Goal: Task Accomplishment & Management: Manage account settings

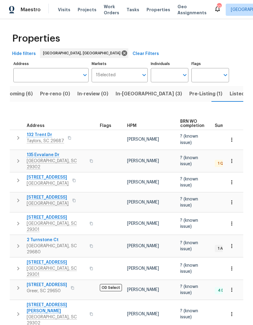
click at [129, 94] on span "In-reno (3)" at bounding box center [149, 94] width 66 height 9
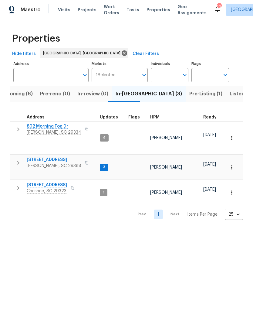
click at [56, 128] on span "802 Morning Fog Dr" at bounding box center [54, 126] width 55 height 6
click at [53, 157] on span "353 Timberwood Dr" at bounding box center [54, 160] width 55 height 6
click at [33, 182] on span "917 Garnet Cir" at bounding box center [47, 185] width 40 height 6
click at [230, 93] on span "Listed (29)" at bounding box center [243, 94] width 26 height 9
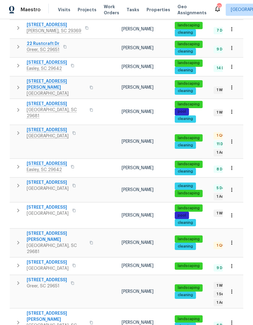
scroll to position [202, 0]
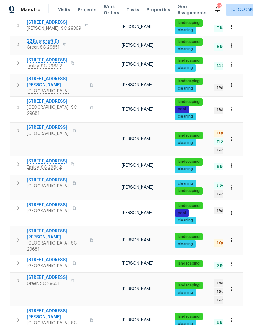
click at [38, 228] on span "[STREET_ADDRESS][PERSON_NAME]" at bounding box center [56, 234] width 59 height 12
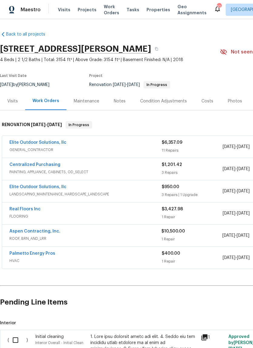
click at [19, 209] on link "Real Floors Inc" at bounding box center [24, 209] width 31 height 4
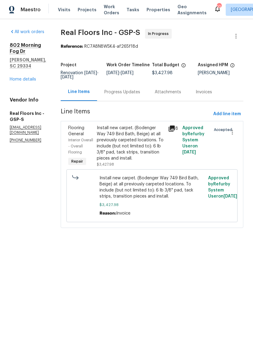
click at [140, 90] on div "Progress Updates" at bounding box center [122, 92] width 36 height 6
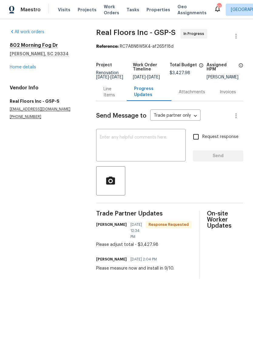
click at [12, 56] on h5 "Duncan, SC 29334" at bounding box center [46, 54] width 72 height 6
click at [15, 68] on link "Home details" at bounding box center [23, 67] width 26 height 4
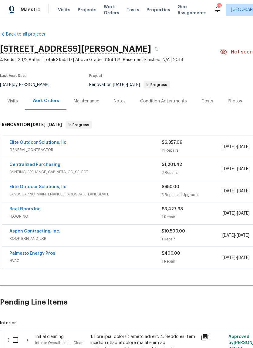
click at [121, 100] on div "Notes" at bounding box center [120, 101] width 12 height 6
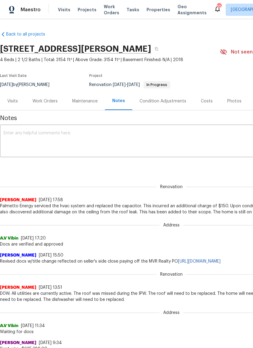
click at [114, 140] on textarea at bounding box center [172, 141] width 336 height 21
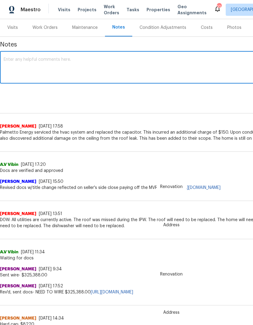
scroll to position [74, 0]
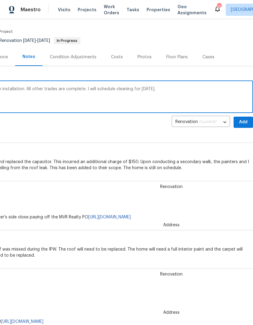
type textarea "Roofers are working on the permit to begin installation. All other trades are c…"
click at [249, 121] on button "Add" at bounding box center [243, 122] width 19 height 11
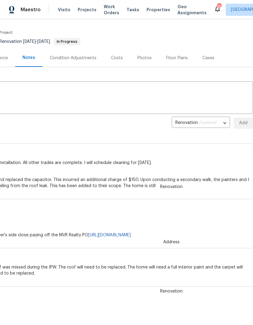
click at [240, 124] on div "Renovation (current) 767d4d58-d074-4c84-9ac5-da7df4cc40bd ​ Add" at bounding box center [81, 122] width 343 height 11
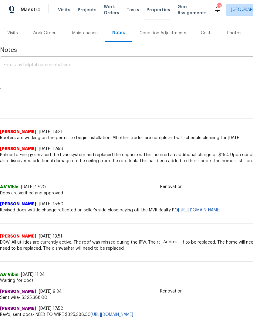
scroll to position [69, 0]
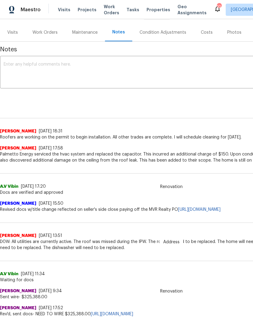
click at [40, 28] on div "Work Orders" at bounding box center [45, 32] width 40 height 18
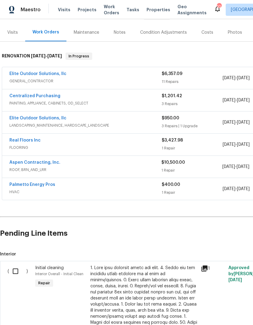
click at [14, 269] on input "checkbox" at bounding box center [17, 271] width 17 height 13
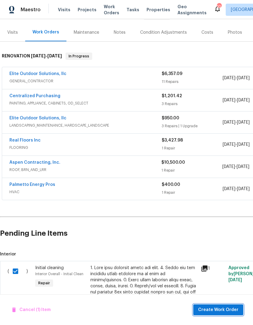
click at [224, 312] on span "Create Work Order" at bounding box center [218, 310] width 40 height 8
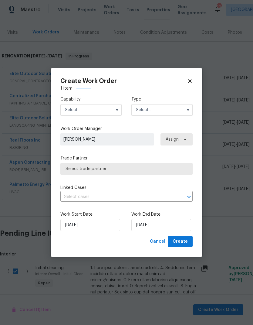
checkbox input "false"
click at [105, 108] on input "text" at bounding box center [90, 110] width 61 height 12
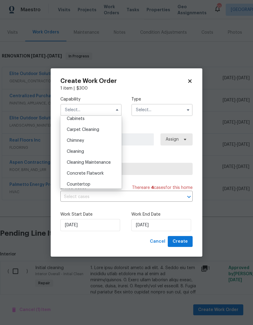
scroll to position [63, 0]
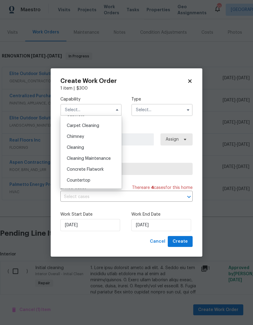
click at [84, 147] on span "Cleaning" at bounding box center [75, 147] width 17 height 4
type input "Cleaning"
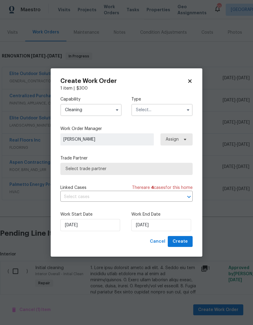
click at [173, 113] on input "text" at bounding box center [161, 110] width 61 height 12
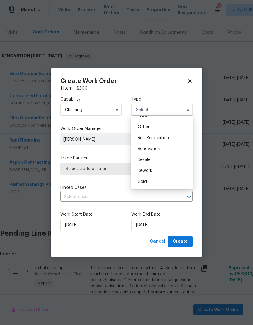
scroll to position [72, 0]
click at [160, 148] on span "Renovation" at bounding box center [149, 149] width 22 height 4
type input "Renovation"
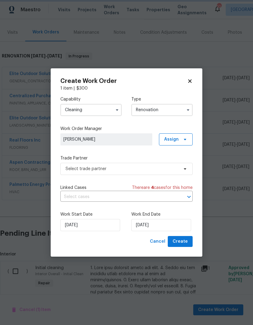
scroll to position [0, 0]
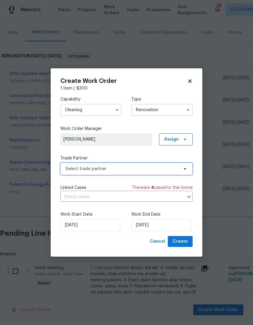
click at [161, 171] on span "Select trade partner" at bounding box center [122, 169] width 113 height 6
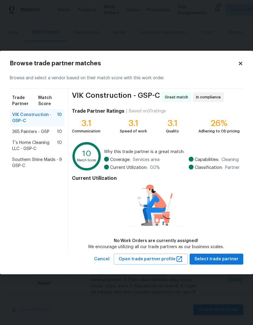
click at [14, 133] on span "365 Painters - GSP" at bounding box center [30, 132] width 37 height 6
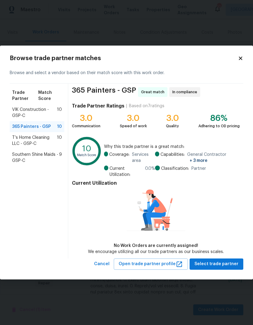
click at [19, 108] on span "VIK Construction - GSP-C" at bounding box center [34, 113] width 45 height 12
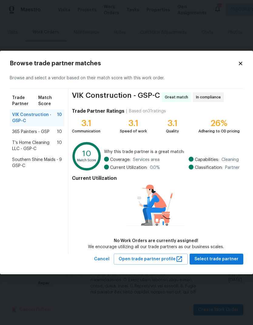
click at [16, 145] on span "T’s Home Cleaning LLC - GSP-C" at bounding box center [34, 146] width 45 height 12
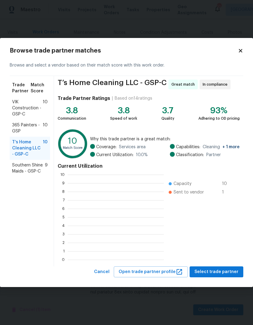
scroll to position [1, 1]
click at [222, 271] on span "Select trade partner" at bounding box center [217, 272] width 44 height 8
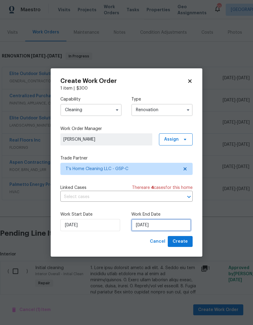
click at [155, 227] on input "[DATE]" at bounding box center [161, 225] width 60 height 12
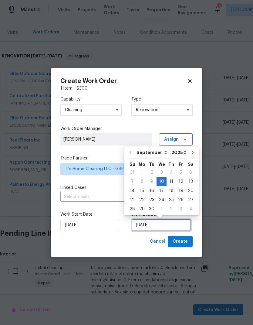
scroll to position [5, 0]
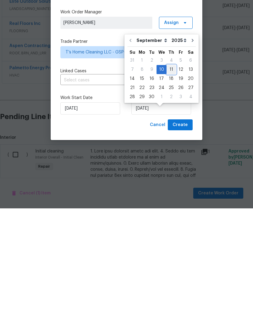
click at [173, 182] on div "11" at bounding box center [171, 186] width 9 height 9
type input "9/11/2025"
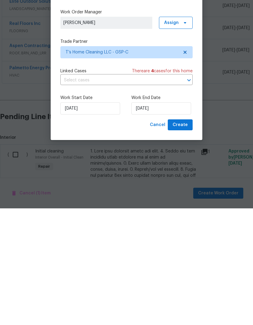
scroll to position [24, 0]
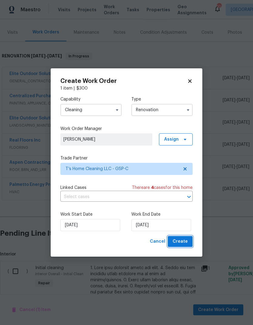
click at [186, 243] on span "Create" at bounding box center [180, 242] width 15 height 8
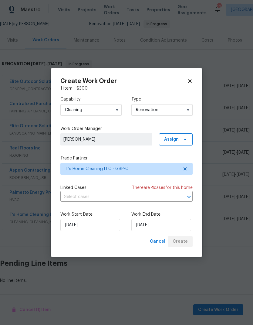
scroll to position [36, 0]
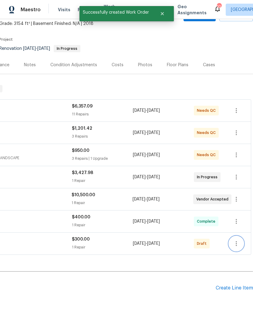
click at [237, 240] on icon "button" at bounding box center [236, 243] width 7 height 7
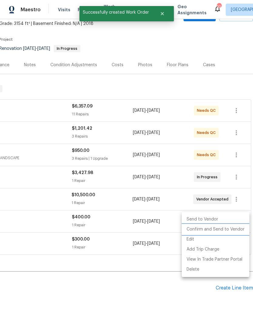
click at [210, 232] on li "Confirm and Send to Vendor" at bounding box center [216, 229] width 68 height 10
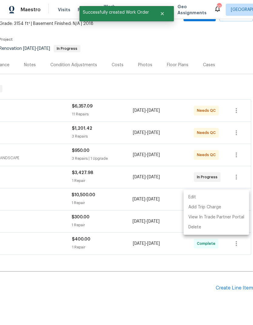
click at [141, 237] on div at bounding box center [126, 162] width 253 height 325
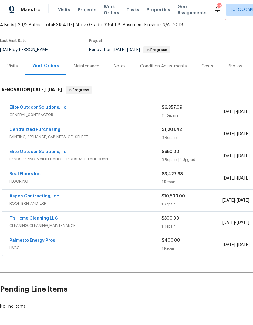
scroll to position [35, 0]
click at [15, 216] on link "T’s Home Cleaning LLC" at bounding box center [33, 218] width 49 height 4
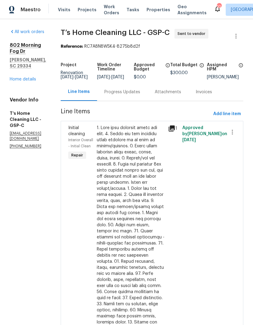
click at [140, 95] on div "Progress Updates" at bounding box center [122, 92] width 36 height 6
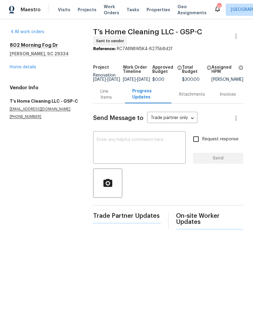
click at [133, 145] on textarea at bounding box center [139, 148] width 85 height 21
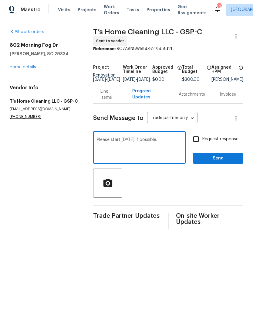
type textarea "Please start tomorrow if possible."
click at [199, 145] on input "Request response" at bounding box center [196, 139] width 13 height 13
checkbox input "true"
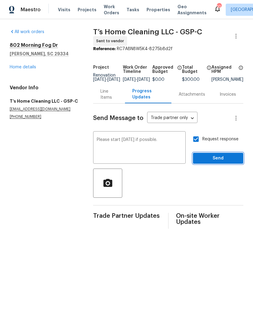
click at [224, 164] on button "Send" at bounding box center [218, 158] width 50 height 11
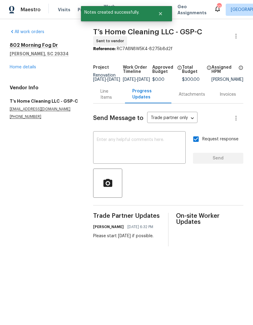
click at [23, 69] on link "Home details" at bounding box center [23, 67] width 26 height 4
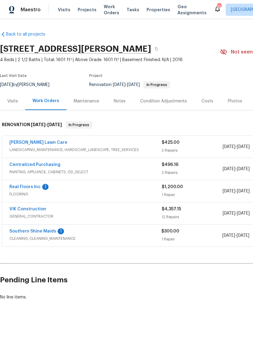
click at [118, 100] on div "Notes" at bounding box center [120, 101] width 12 height 6
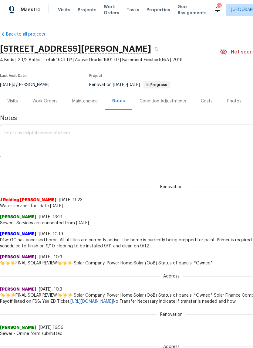
click at [104, 139] on textarea at bounding box center [172, 141] width 336 height 21
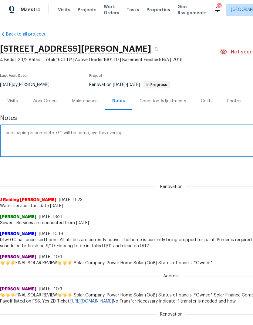
click at [91, 134] on textarea "Landscaping is complete. GC will be comp,eye this evening." at bounding box center [172, 141] width 336 height 21
click at [90, 132] on textarea "Landscaping is complete. GC will be comp,eye this evening." at bounding box center [172, 141] width 336 height 21
click at [135, 131] on textarea "Landscaping is complete. GC will be complete this evening." at bounding box center [172, 141] width 336 height 21
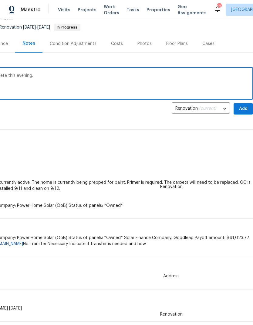
scroll to position [57, 90]
type textarea "Landscaping is complete. GC will be complete this evening."
click at [243, 110] on span "Add" at bounding box center [244, 109] width 10 height 8
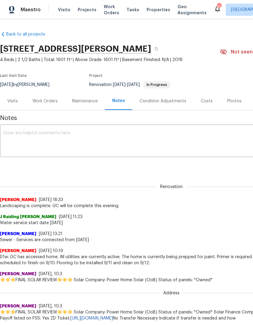
scroll to position [0, 0]
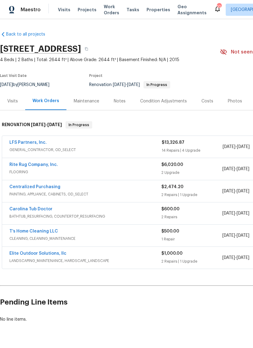
click at [120, 97] on div "Notes" at bounding box center [120, 101] width 26 height 18
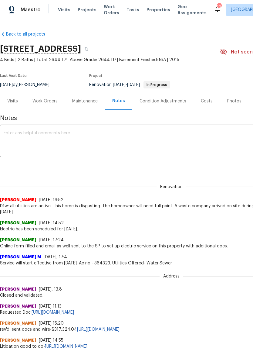
click at [109, 137] on textarea at bounding box center [172, 141] width 336 height 21
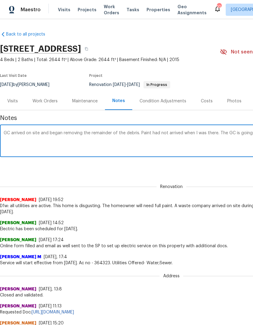
scroll to position [0, 90]
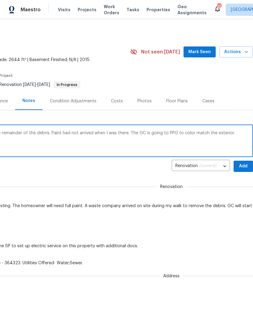
type textarea "GC arrived on site and began removing the remainder of the debris. Paint had no…"
click at [248, 161] on button "Add" at bounding box center [243, 166] width 19 height 11
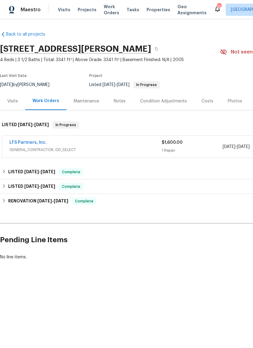
click at [56, 148] on span "GENERAL_CONTRACTOR, OD_SELECT" at bounding box center [85, 150] width 152 height 6
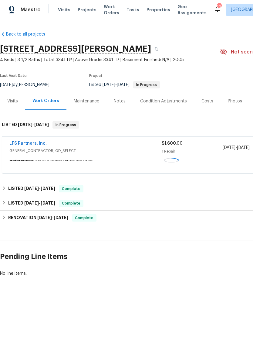
click at [56, 147] on div "LFS Partners, Inc." at bounding box center [85, 143] width 152 height 7
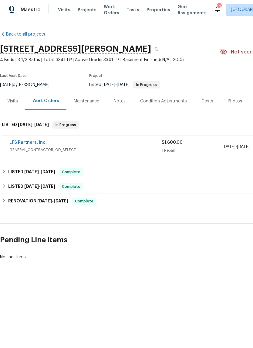
click at [27, 141] on link "LFS Partners, Inc." at bounding box center [27, 142] width 37 height 4
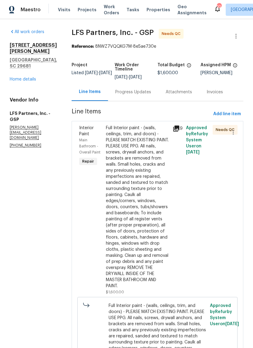
click at [132, 165] on div "Full Interior paint - (walls, ceilings, trim, and doors) - PLEASE MATCH EXISTIN…" at bounding box center [137, 207] width 63 height 164
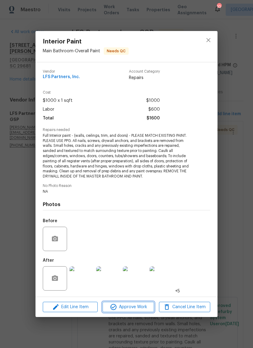
click at [135, 308] on span "Approve Work" at bounding box center [128, 307] width 48 height 8
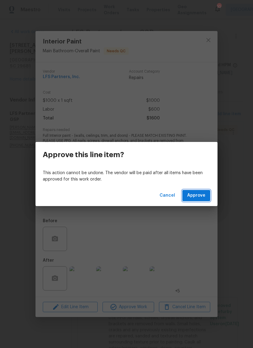
click at [198, 192] on span "Approve" at bounding box center [196, 196] width 18 height 8
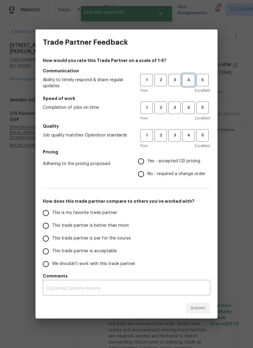
click at [189, 77] on span "4" at bounding box center [188, 80] width 11 height 7
click at [190, 104] on button "4" at bounding box center [188, 107] width 12 height 12
click at [192, 132] on span "4" at bounding box center [188, 135] width 11 height 7
click at [148, 162] on input "Yes - accepted OD pricing" at bounding box center [141, 161] width 13 height 13
radio input "true"
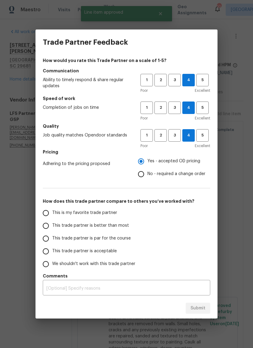
click at [44, 221] on input "This trade partner is better than most" at bounding box center [45, 225] width 13 height 13
click at [201, 306] on span "Submit" at bounding box center [198, 308] width 15 height 8
radio input "true"
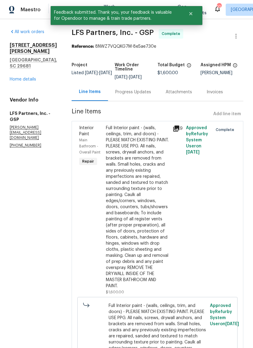
click at [19, 77] on link "Home details" at bounding box center [23, 79] width 26 height 4
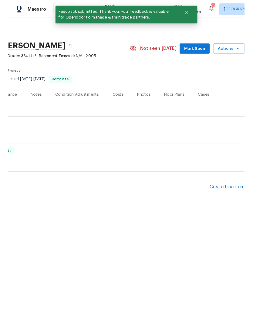
scroll to position [0, 90]
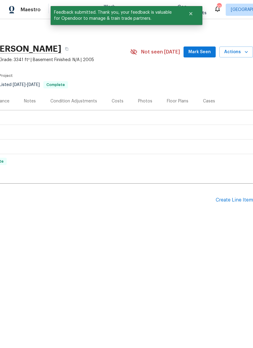
click at [232, 202] on div "Create Line Item" at bounding box center [234, 200] width 37 height 6
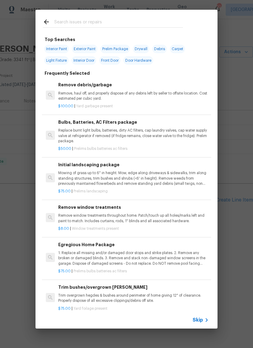
click at [142, 19] on input "text" at bounding box center [118, 22] width 129 height 9
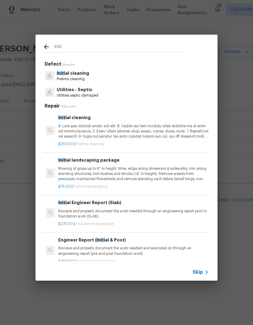
type input "Initi"
click at [122, 77] on div "Initi al cleaning Prelims cleaning" at bounding box center [127, 76] width 168 height 16
click at [66, 75] on p "Initi al cleaning" at bounding box center [73, 73] width 32 height 6
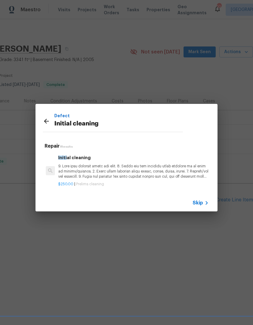
click at [75, 165] on p at bounding box center [133, 171] width 151 height 15
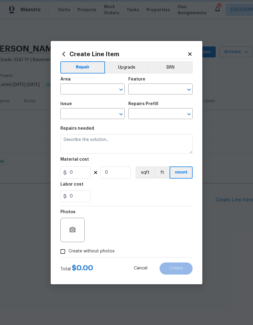
type input "Home Readiness Packages"
type input "Initial cleaning"
type input "Initial cleaning $250.00"
type textarea "1. Wipe down exterior doors and trim. 2. Clean out all exterior light fixtures …"
type input "250"
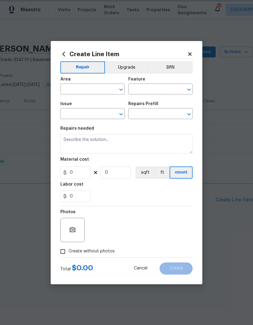
type input "1"
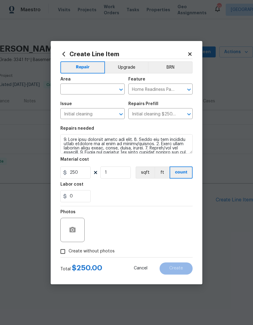
click at [71, 90] on input "text" at bounding box center [83, 89] width 47 height 9
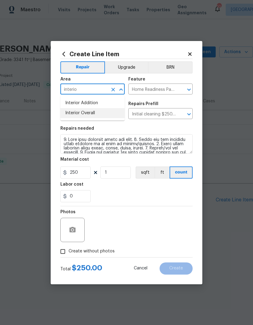
click at [74, 112] on li "Interior Overall" at bounding box center [92, 113] width 64 height 10
type input "Interior Overall"
click at [168, 90] on input "Home Readiness Packages" at bounding box center [151, 89] width 47 height 9
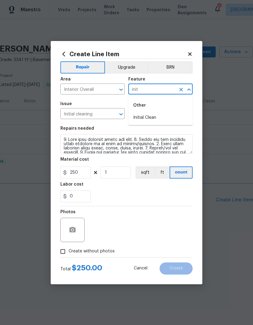
click at [152, 117] on li "Initial Clean" at bounding box center [160, 118] width 64 height 10
type input "Initial Clean"
click at [152, 117] on input "Initial cleaning $250.00" at bounding box center [151, 114] width 47 height 9
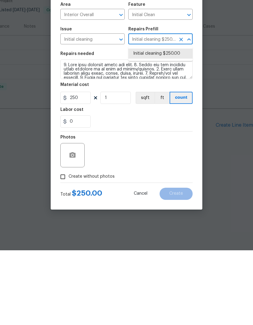
click at [62, 246] on input "Create without photos" at bounding box center [63, 252] width 12 height 12
checkbox input "true"
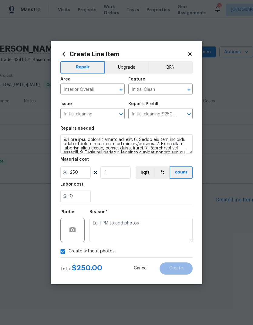
click at [138, 225] on textarea at bounding box center [141, 230] width 103 height 24
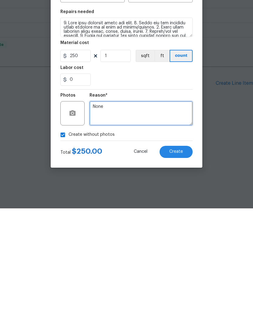
type textarea "None"
click at [184, 262] on button "Create" at bounding box center [176, 268] width 33 height 12
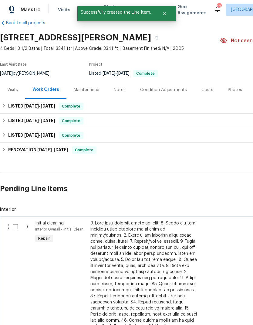
scroll to position [11, 0]
click at [13, 223] on input "checkbox" at bounding box center [17, 226] width 17 height 13
checkbox input "true"
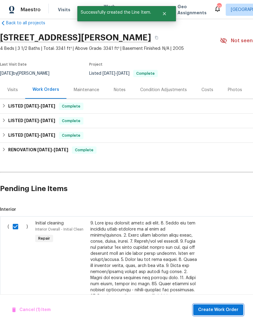
click at [229, 312] on span "Create Work Order" at bounding box center [218, 310] width 40 height 8
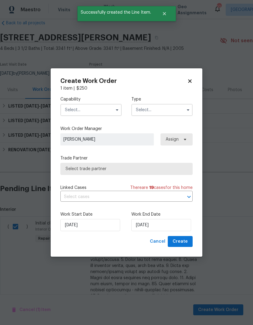
click at [111, 109] on input "text" at bounding box center [90, 110] width 61 height 12
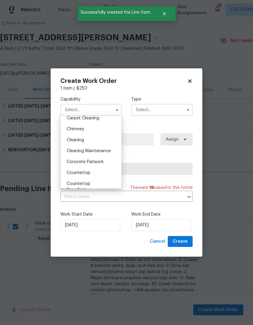
scroll to position [74, 0]
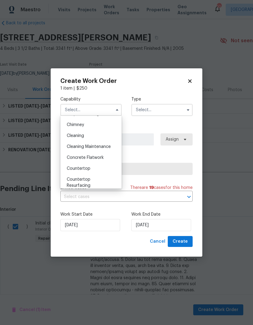
click at [84, 135] on span "Cleaning" at bounding box center [75, 136] width 17 height 4
type input "Cleaning"
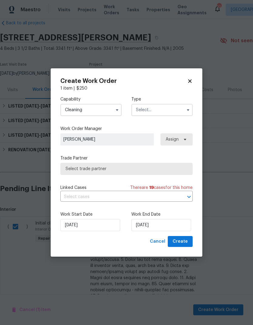
click at [163, 111] on input "text" at bounding box center [161, 110] width 61 height 12
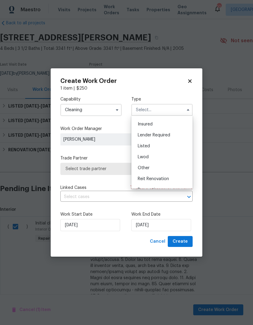
scroll to position [31, 0]
click at [150, 143] on div "Listed" at bounding box center [162, 146] width 58 height 11
type input "Listed"
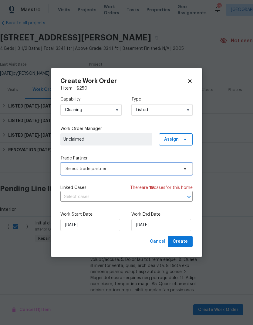
click at [174, 172] on span "Select trade partner" at bounding box center [126, 169] width 132 height 12
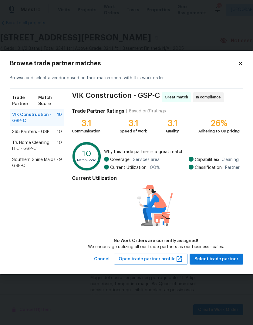
click at [21, 147] on span "T’s Home Cleaning LLC - GSP-C" at bounding box center [34, 146] width 45 height 12
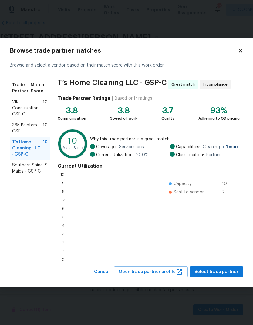
scroll to position [85, 96]
click at [220, 268] on span "Select trade partner" at bounding box center [217, 272] width 44 height 8
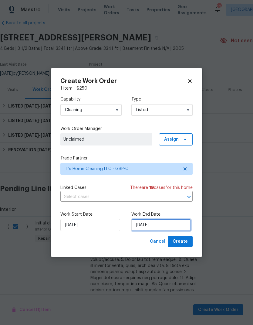
click at [158, 224] on input "[DATE]" at bounding box center [161, 225] width 60 height 12
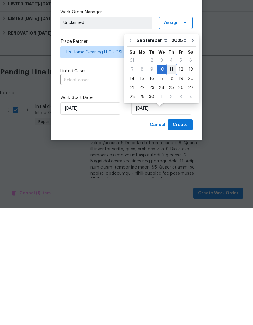
click at [171, 182] on div "11" at bounding box center [171, 186] width 9 height 9
type input "9/11/2025"
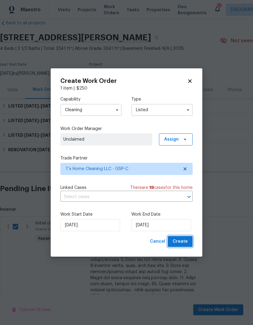
click at [184, 243] on span "Create" at bounding box center [180, 242] width 15 height 8
checkbox input "false"
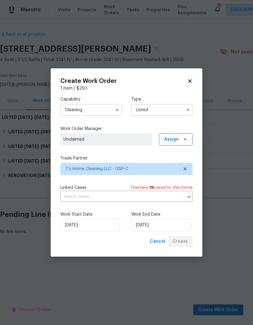
scroll to position [0, 0]
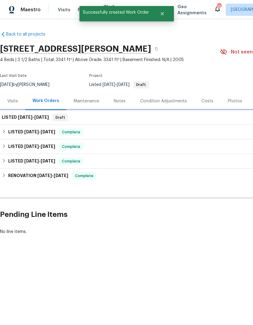
click at [25, 110] on div "LISTED 9/10/25 - 9/11/25 Draft" at bounding box center [171, 117] width 343 height 15
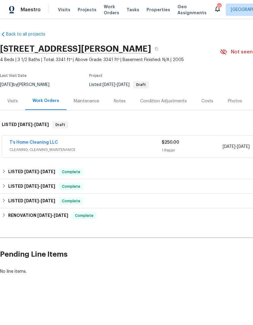
click at [27, 144] on link "T’s Home Cleaning LLC" at bounding box center [33, 142] width 49 height 4
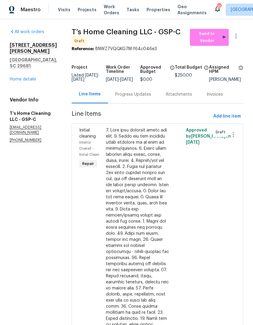
click at [144, 167] on div at bounding box center [137, 272] width 63 height 291
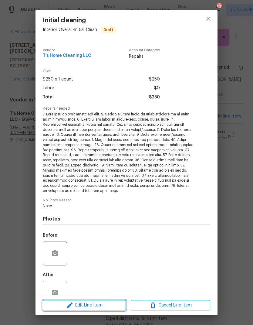
click at [113, 304] on span "Edit Line Item" at bounding box center [85, 305] width 80 height 8
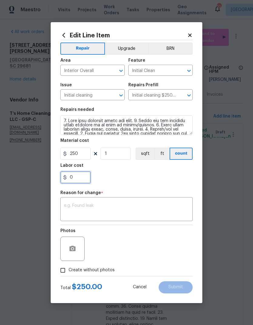
click at [71, 177] on input "0" at bounding box center [75, 177] width 30 height 12
type input "50"
click at [144, 172] on div "50" at bounding box center [126, 177] width 132 height 12
click at [131, 210] on textarea at bounding box center [126, 209] width 125 height 13
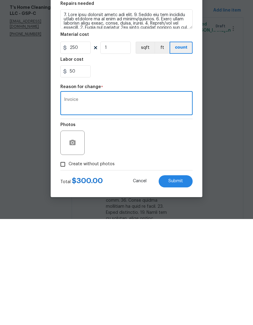
type textarea "Invoice"
click at [179, 285] on span "Submit" at bounding box center [176, 287] width 15 height 5
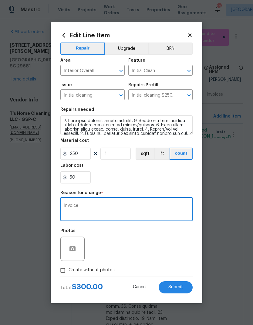
click at [178, 181] on div "50" at bounding box center [126, 177] width 132 height 12
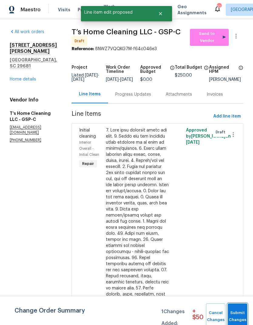
click at [239, 312] on span "Submit Changes" at bounding box center [237, 316] width 13 height 14
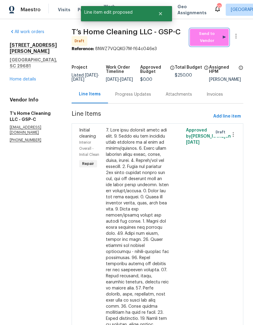
click at [212, 30] on span "Send to Vendor" at bounding box center [209, 37] width 33 height 14
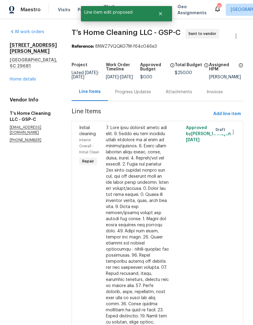
click at [145, 89] on div "Progress Updates" at bounding box center [133, 92] width 36 height 6
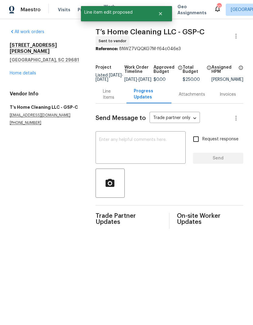
click at [132, 148] on textarea at bounding box center [140, 148] width 83 height 21
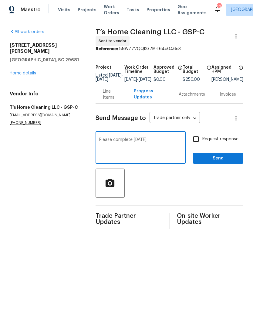
type textarea "Please complete [DATE]"
click at [199, 142] on input "Request response" at bounding box center [196, 139] width 13 height 13
checkbox input "true"
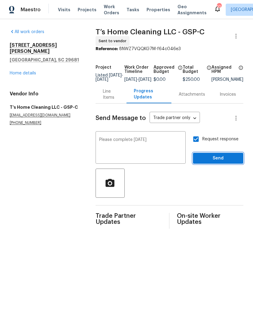
click at [220, 164] on button "Send" at bounding box center [218, 158] width 50 height 11
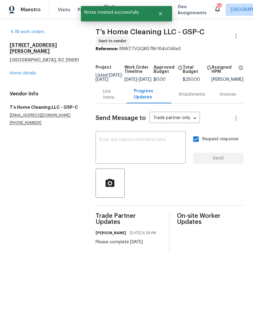
click at [19, 71] on link "Home details" at bounding box center [23, 73] width 26 height 4
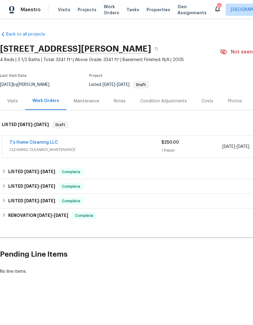
click at [86, 5] on div "Visits Projects Work Orders Tasks Properties Geo Assignments" at bounding box center [136, 10] width 156 height 12
click at [84, 12] on span "Projects" at bounding box center [87, 10] width 19 height 6
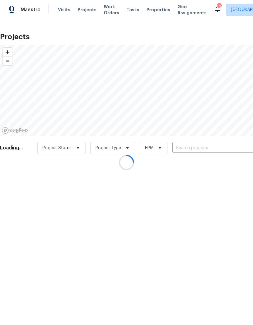
click at [198, 147] on div at bounding box center [126, 162] width 253 height 325
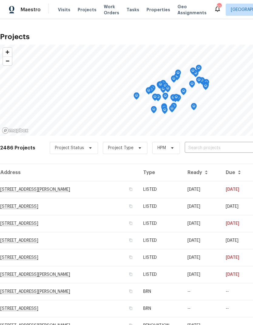
click at [206, 150] on input "text" at bounding box center [220, 147] width 70 height 9
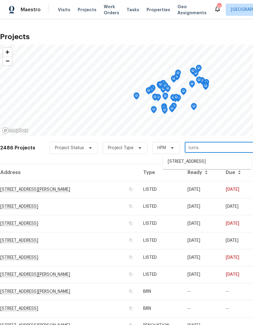
type input "turnst"
click at [201, 164] on li "2 Turnstone Ct, Simpsonville, SC 29680" at bounding box center [207, 162] width 88 height 10
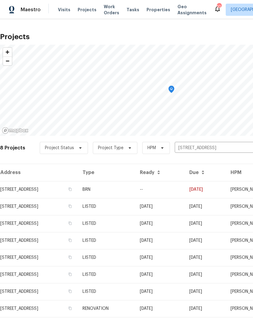
click at [46, 190] on td "2 Turnstone Ct, Simpsonville, SC 29680" at bounding box center [39, 189] width 78 height 17
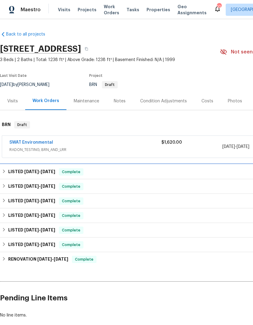
click at [51, 167] on div "LISTED 8/13/25 - 8/15/25 Complete" at bounding box center [171, 172] width 343 height 15
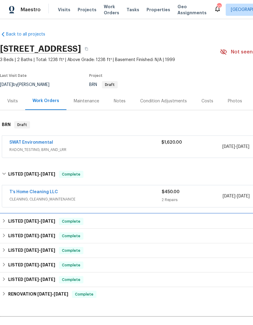
click at [49, 223] on h6 "LISTED 8/1/25 - 8/1/25" at bounding box center [31, 221] width 47 height 7
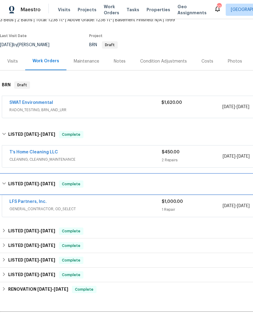
scroll to position [40, 0]
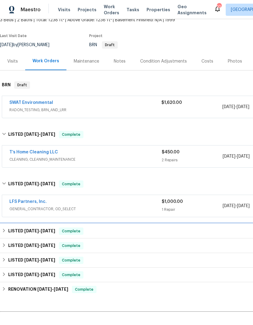
click at [54, 229] on span "8/8/25" at bounding box center [48, 231] width 15 height 4
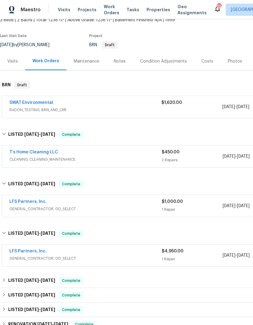
click at [36, 250] on link "LFS Partners, Inc." at bounding box center [27, 251] width 37 height 4
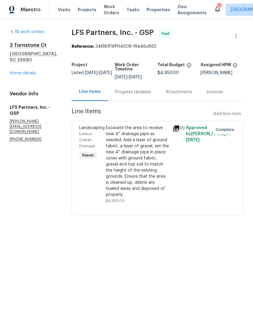
click at [134, 154] on div "Excavate the area to receive new 4'' drainage pipe as needed. Add a layer of gr…" at bounding box center [137, 161] width 63 height 73
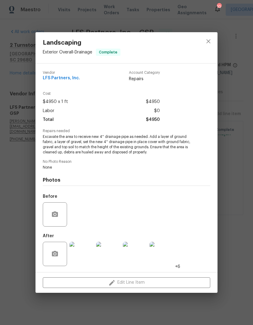
click at [135, 256] on img at bounding box center [135, 254] width 24 height 24
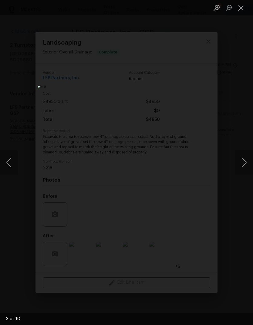
click at [219, 153] on div "Lightbox" at bounding box center [126, 162] width 253 height 325
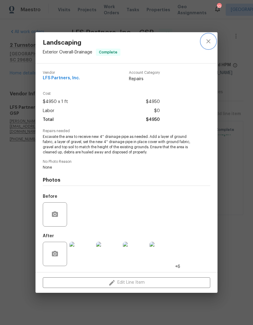
click at [209, 41] on icon "close" at bounding box center [208, 41] width 4 height 4
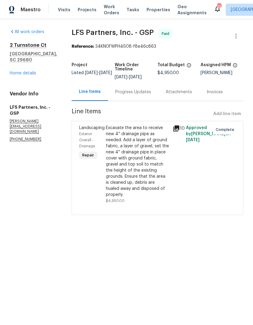
click at [25, 75] on link "Home details" at bounding box center [23, 73] width 26 height 4
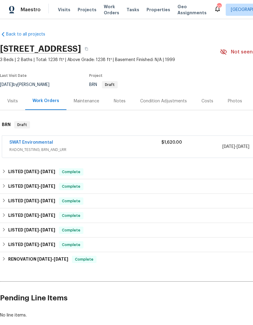
click at [84, 12] on span "Projects" at bounding box center [87, 10] width 19 height 6
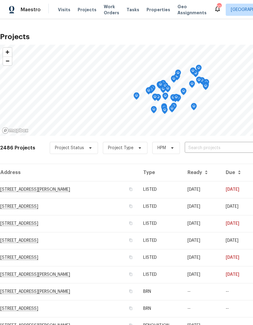
click at [206, 148] on input "text" at bounding box center [220, 147] width 70 height 9
type input "elms"
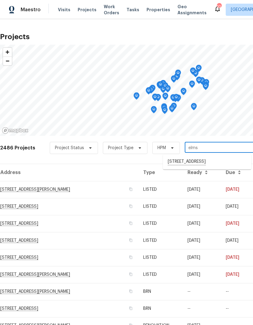
click at [201, 159] on li "[STREET_ADDRESS]" at bounding box center [207, 162] width 88 height 10
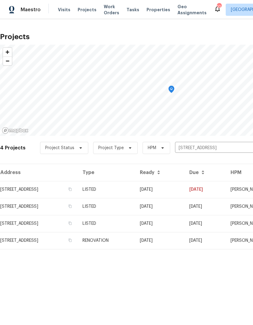
click at [52, 189] on td "[STREET_ADDRESS]" at bounding box center [39, 189] width 78 height 17
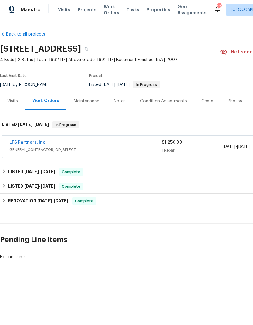
click at [34, 141] on link "LFS Partners, Inc." at bounding box center [27, 142] width 37 height 4
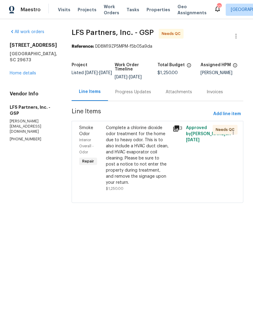
click at [121, 139] on div "Complete a chlorine dioxide odor treatment for the home due to heavy odor. This…" at bounding box center [137, 155] width 63 height 61
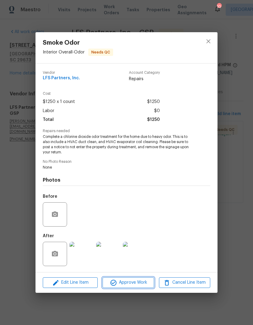
click at [126, 282] on span "Approve Work" at bounding box center [128, 283] width 48 height 8
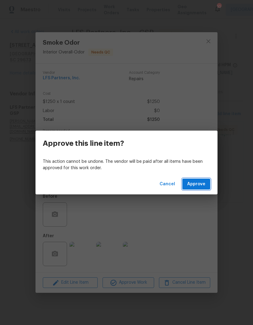
click at [203, 182] on span "Approve" at bounding box center [196, 184] width 18 height 8
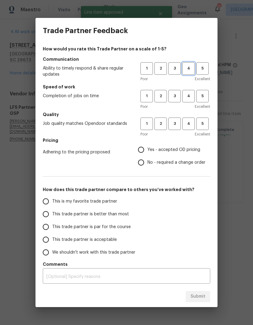
click at [187, 68] on span "4" at bounding box center [188, 68] width 11 height 7
click at [190, 92] on button "4" at bounding box center [188, 96] width 12 height 12
click at [193, 118] on button "4" at bounding box center [188, 123] width 12 height 12
click at [141, 145] on input "Yes - accepted OD pricing" at bounding box center [141, 149] width 13 height 13
radio input "true"
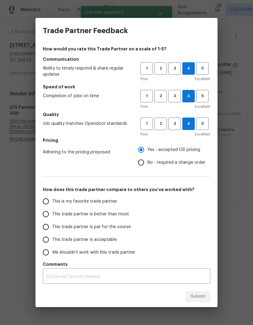
click at [44, 215] on input "This trade partner is better than most" at bounding box center [45, 214] width 13 height 13
click at [198, 294] on span "Submit" at bounding box center [198, 297] width 15 height 8
radio input "true"
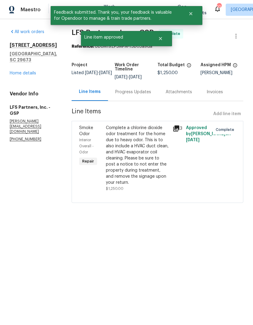
click at [33, 72] on link "Home details" at bounding box center [23, 73] width 26 height 4
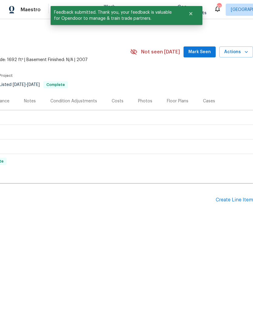
scroll to position [0, 90]
click at [233, 200] on div "Create Line Item" at bounding box center [234, 200] width 37 height 6
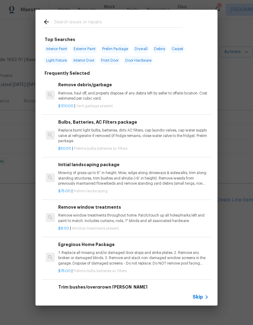
click at [158, 22] on input "text" at bounding box center [118, 22] width 129 height 9
type input "Interior re"
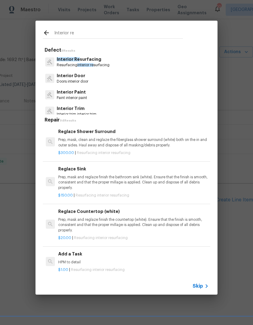
click at [100, 67] on p "Resurfacing interior re surfacing" at bounding box center [83, 65] width 53 height 5
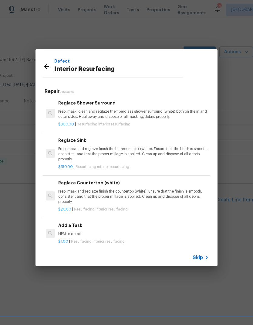
scroll to position [0, 0]
click at [47, 68] on icon at bounding box center [46, 66] width 7 height 7
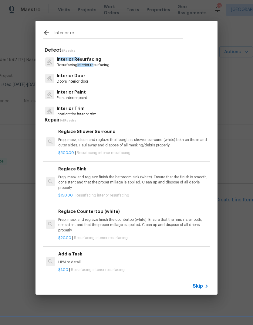
click at [97, 60] on p "Interior Re surfacing" at bounding box center [83, 59] width 53 height 6
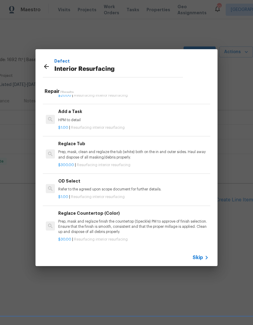
scroll to position [114, 0]
click at [108, 155] on p "Prep, mask, clean and reglaze the tub (white) both on the in and outer sides. H…" at bounding box center [133, 155] width 151 height 10
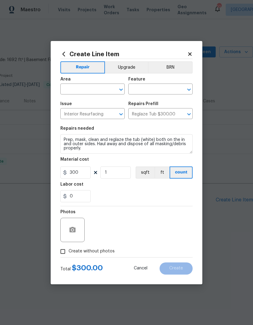
click at [98, 87] on input "text" at bounding box center [83, 89] width 47 height 9
type input "n"
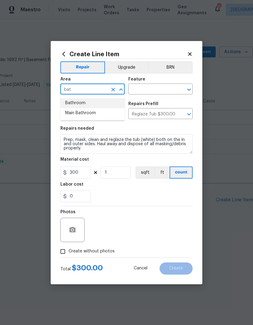
click at [66, 102] on li "Bathroom" at bounding box center [92, 103] width 64 height 10
type input "Bathroom"
click at [164, 89] on input "text" at bounding box center [151, 89] width 47 height 9
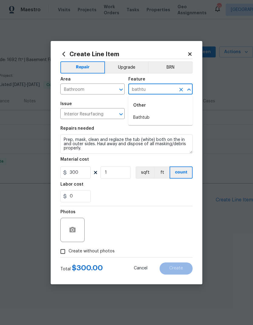
click at [152, 117] on li "Bathtub" at bounding box center [160, 118] width 64 height 10
type input "Bathtub"
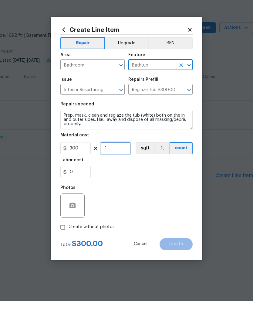
click at [107, 166] on input "1" at bounding box center [115, 172] width 30 height 12
click at [106, 166] on input "1" at bounding box center [115, 172] width 30 height 12
type input "2"
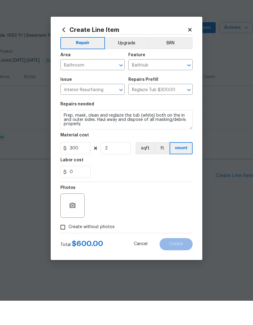
click at [147, 206] on div "Photos" at bounding box center [126, 225] width 132 height 39
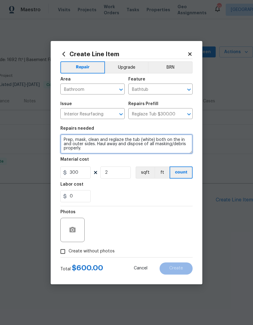
click at [117, 151] on textarea "Prep, mask, clean and reglaze the tub (white) both on the in and outer sides. H…" at bounding box center [126, 143] width 132 height 19
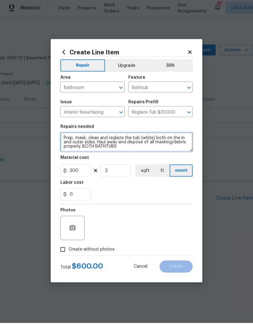
type textarea "Prep, mask, clean and reglaze the tub (white) both on the in and outer sides. H…"
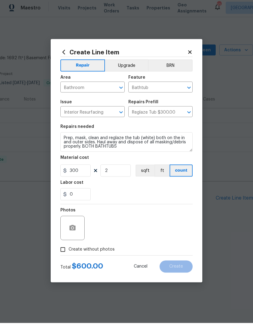
click at [164, 191] on div "0" at bounding box center [126, 196] width 132 height 12
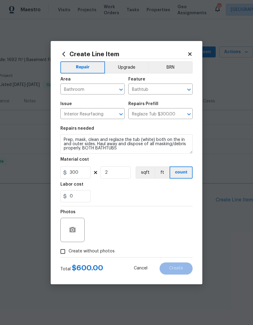
click at [63, 253] on input "Create without photos" at bounding box center [63, 252] width 12 height 12
checkbox input "true"
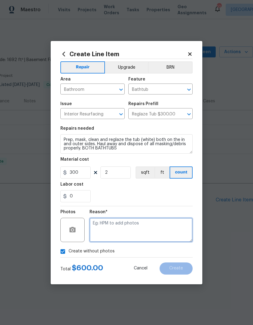
click at [154, 233] on textarea at bounding box center [141, 230] width 103 height 24
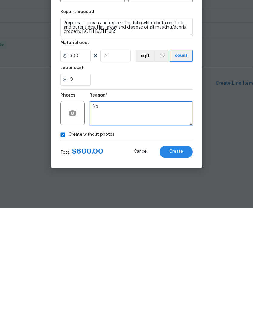
type textarea "No"
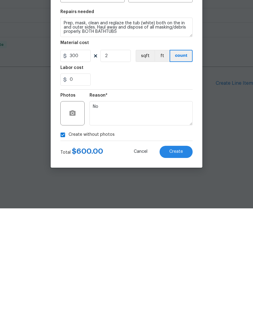
click at [184, 262] on button "Create" at bounding box center [176, 268] width 33 height 12
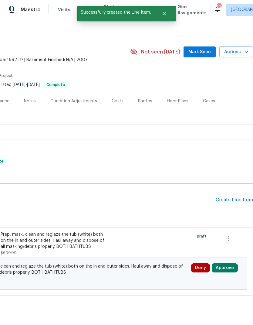
click at [235, 197] on div "Create Line Item" at bounding box center [234, 200] width 37 height 6
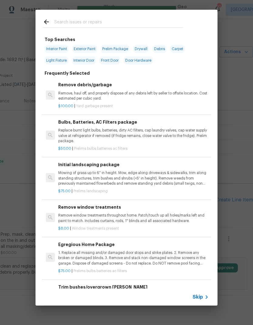
click at [117, 15] on div at bounding box center [113, 22] width 155 height 24
click at [94, 19] on input "text" at bounding box center [118, 22] width 129 height 9
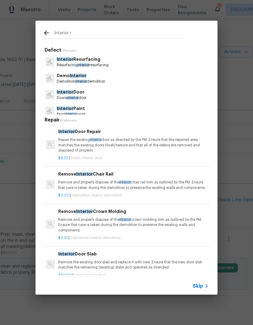
type input "Interior re"
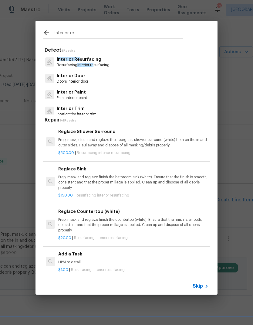
click at [96, 59] on p "Interior Re surfacing" at bounding box center [83, 59] width 53 height 6
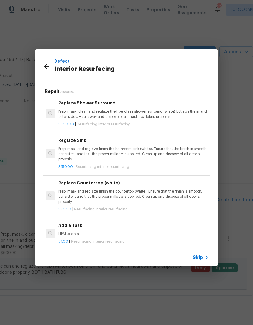
scroll to position [0, 0]
click at [104, 111] on p "Prep, mask, clean and reglaze the fiberglass shower surround (white) both on th…" at bounding box center [133, 114] width 151 height 10
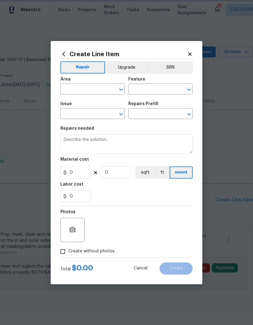
type input "Interior Resurfacing"
type input "Reglaze Shower Surround $300.00"
type textarea "Prep, mask, clean and reglaze the fiberglass shower surround (white) both on th…"
type input "300"
type input "1"
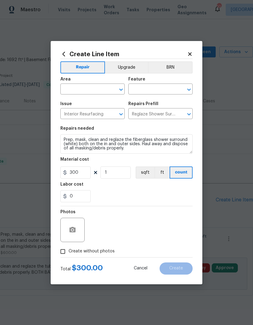
click at [94, 88] on input "text" at bounding box center [83, 89] width 47 height 9
click at [83, 102] on li "Bathroom" at bounding box center [92, 103] width 64 height 10
type input "Bathroom"
click at [150, 92] on input "text" at bounding box center [151, 89] width 47 height 9
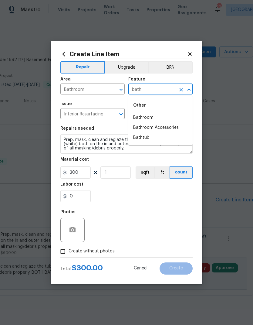
click at [150, 137] on li "Bathtub" at bounding box center [160, 138] width 64 height 10
type input "Bathtub"
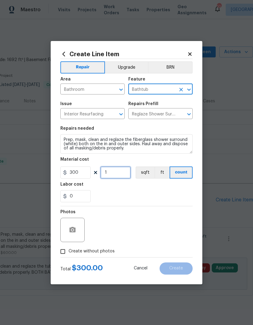
click at [110, 172] on input "1" at bounding box center [115, 172] width 30 height 12
click at [113, 169] on input "1" at bounding box center [115, 172] width 30 height 12
click at [112, 168] on input "1" at bounding box center [115, 172] width 30 height 12
type input "2"
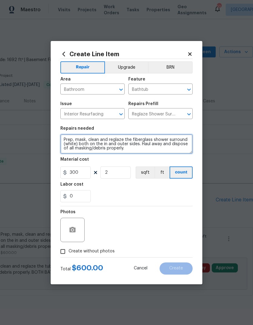
click at [143, 149] on textarea "Prep, mask, clean and reglaze the fiberglass shower surround (white) both on th…" at bounding box center [126, 143] width 132 height 19
type textarea "Prep, mask, clean and reglaze the fiberglass shower surround (white) both on th…"
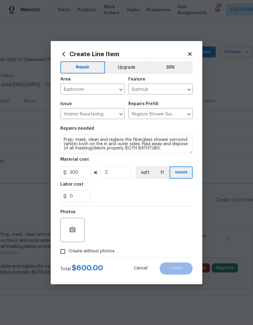
click at [179, 192] on div "0" at bounding box center [126, 196] width 132 height 12
click at [65, 252] on input "Create without photos" at bounding box center [63, 252] width 12 height 12
checkbox input "true"
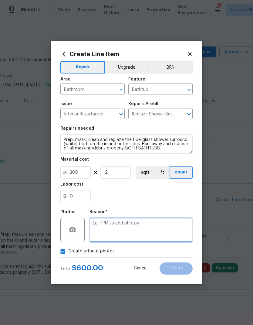
click at [145, 227] on textarea at bounding box center [141, 230] width 103 height 24
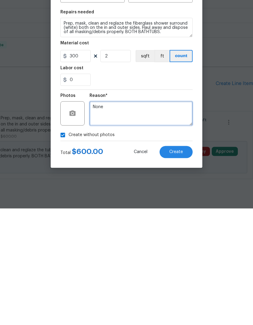
type textarea "None"
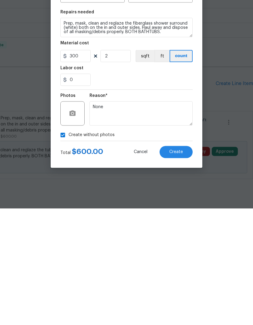
click at [181, 266] on span "Create" at bounding box center [176, 268] width 14 height 5
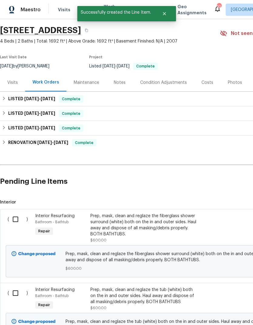
scroll to position [19, 0]
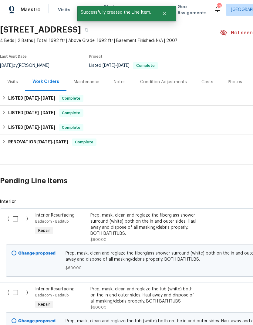
click at [16, 216] on input "checkbox" at bounding box center [17, 218] width 17 height 13
checkbox input "true"
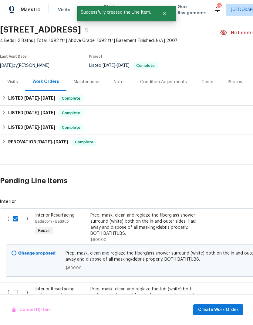
click at [16, 282] on div "( ) Interior Resurfacing Bathroom - Bathtub Repair Prep, mask, clean and reglaz…" at bounding box center [171, 316] width 343 height 68
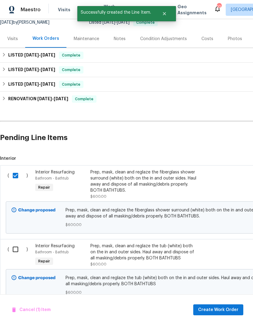
scroll to position [62, 0]
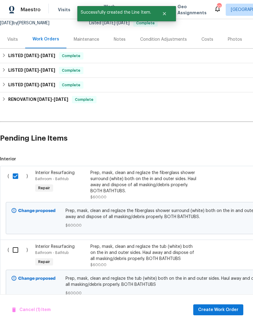
click at [13, 252] on input "checkbox" at bounding box center [17, 249] width 17 height 13
checkbox input "true"
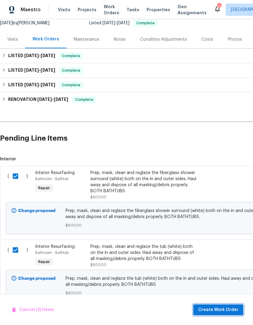
click at [220, 310] on span "Create Work Order" at bounding box center [218, 310] width 40 height 8
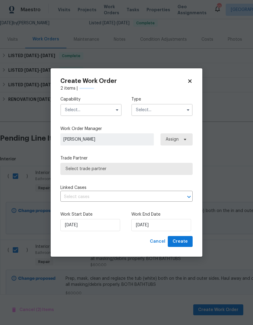
checkbox input "false"
click at [75, 110] on input "text" at bounding box center [90, 110] width 61 height 12
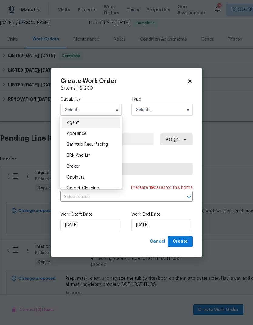
click at [101, 144] on span "Bathtub Resurfacing" at bounding box center [87, 144] width 41 height 4
type input "Bathtub Resurfacing"
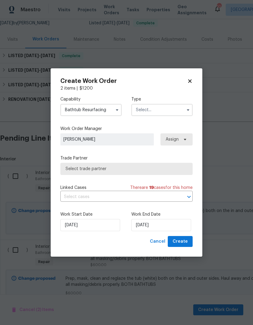
click at [165, 113] on input "text" at bounding box center [161, 110] width 61 height 12
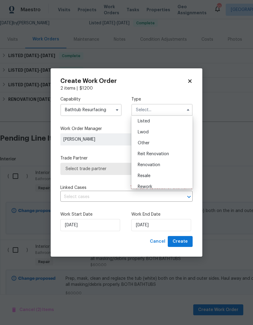
scroll to position [56, 0]
click at [150, 123] on div "Listed" at bounding box center [162, 121] width 58 height 11
type input "Listed"
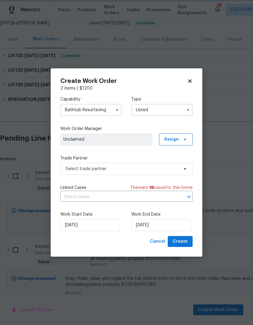
scroll to position [0, 0]
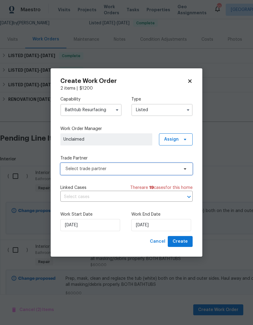
click at [155, 172] on span "Select trade partner" at bounding box center [126, 169] width 132 height 12
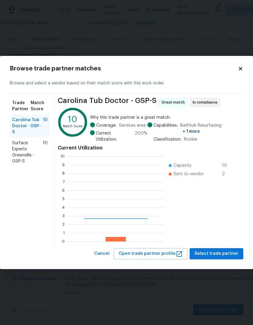
scroll to position [85, 96]
click at [24, 150] on span "Surface Experts Greenville - GSP-S" at bounding box center [27, 152] width 31 height 24
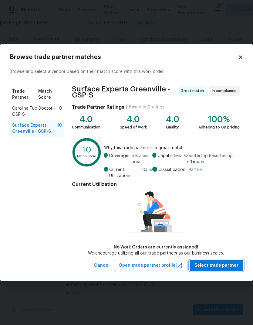
click at [216, 265] on span "Select trade partner" at bounding box center [217, 266] width 44 height 8
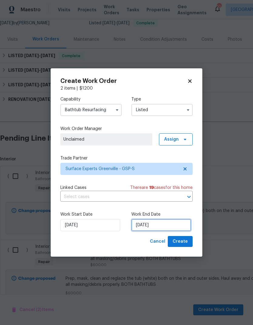
click at [153, 226] on input "[DATE]" at bounding box center [161, 225] width 60 height 12
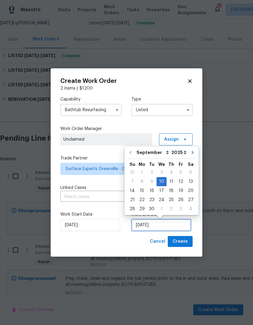
scroll to position [5, 0]
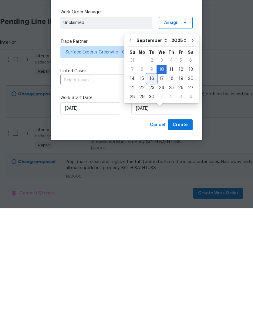
click at [151, 191] on div "16" at bounding box center [152, 195] width 10 height 9
type input "[DATE]"
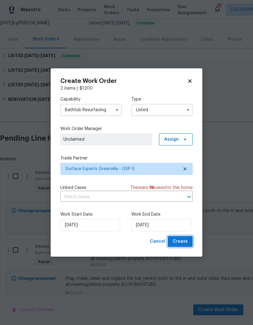
click at [179, 244] on span "Create" at bounding box center [180, 242] width 15 height 8
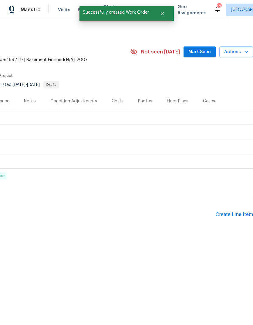
scroll to position [0, 90]
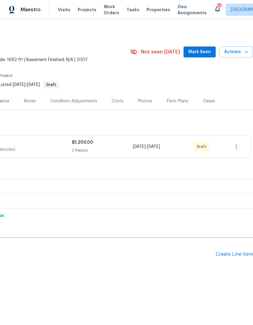
scroll to position [0, 90]
click at [237, 148] on icon "button" at bounding box center [236, 146] width 7 height 7
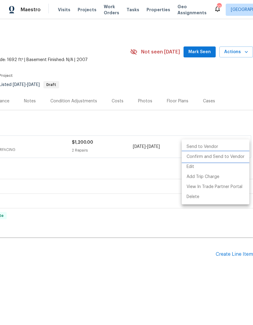
click at [223, 159] on li "Confirm and Send to Vendor" at bounding box center [216, 157] width 68 height 10
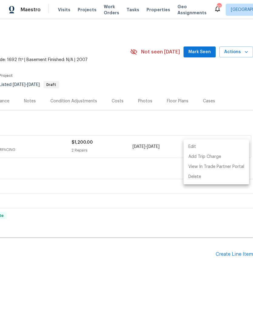
click at [198, 125] on div at bounding box center [126, 162] width 253 height 325
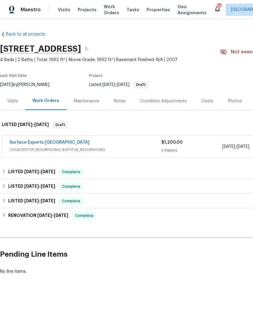
scroll to position [0, 0]
click at [56, 142] on link "Surface Experts [GEOGRAPHIC_DATA]" at bounding box center [49, 142] width 80 height 4
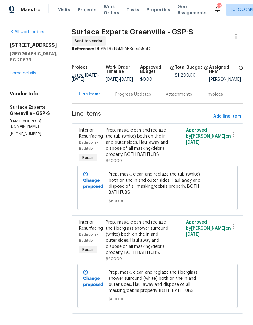
click at [143, 96] on div "Progress Updates" at bounding box center [133, 94] width 36 height 6
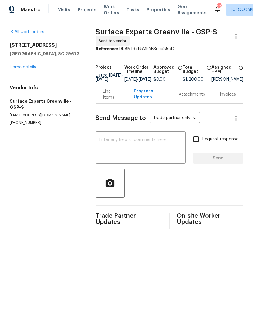
click at [162, 144] on textarea at bounding box center [140, 148] width 83 height 21
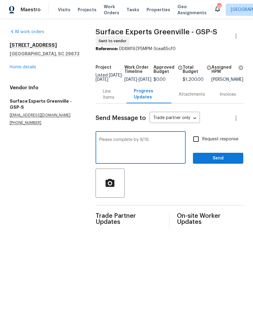
type textarea "Please complete by 9/16."
click at [196, 141] on input "Request response" at bounding box center [196, 139] width 13 height 13
checkbox input "true"
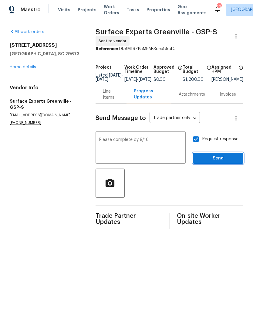
click at [214, 164] on button "Send" at bounding box center [218, 158] width 50 height 11
